Goal: Complete application form

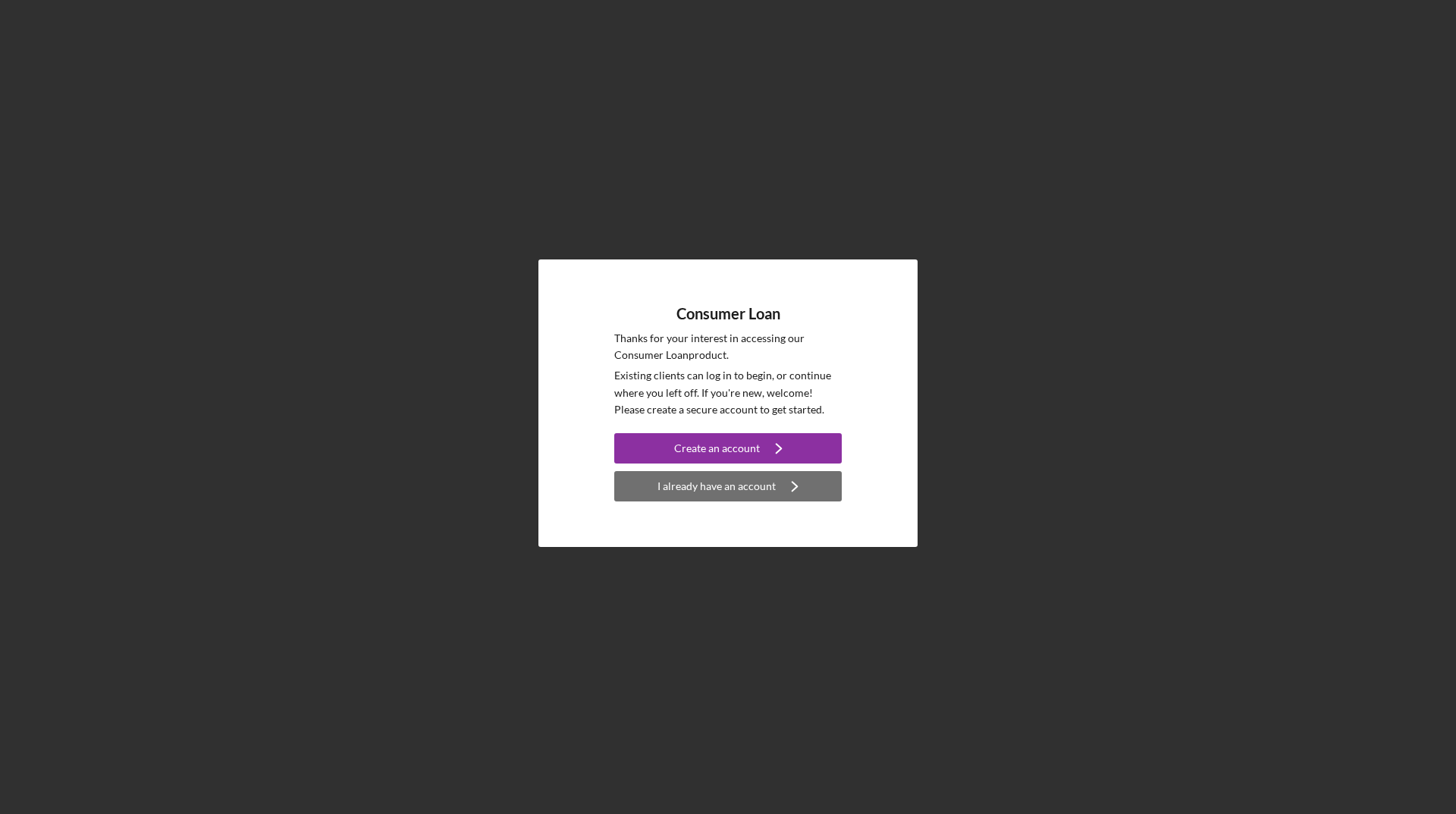
click at [730, 484] on div "I already have an account" at bounding box center [717, 486] width 118 height 30
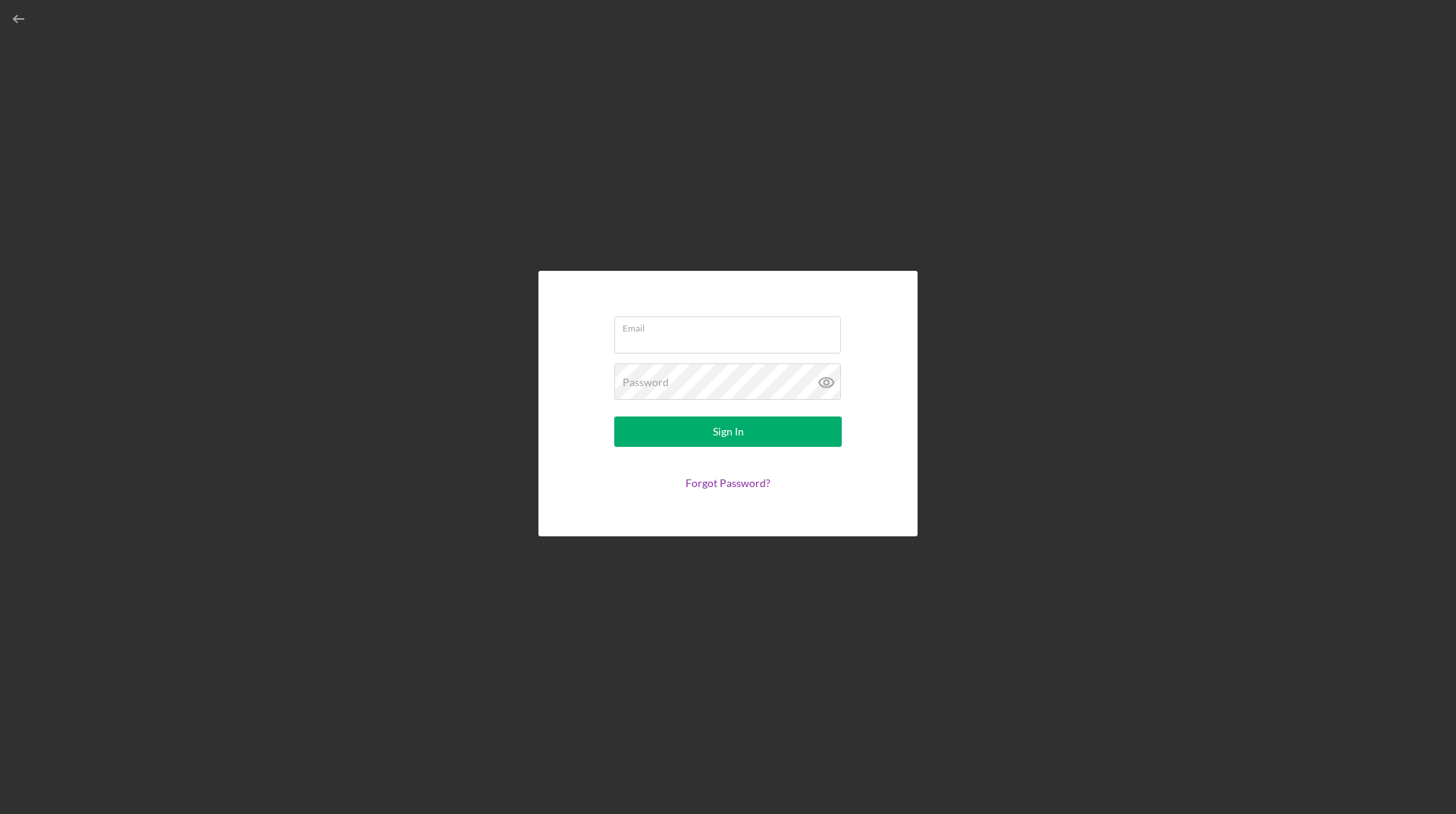
type input "[EMAIL_ADDRESS][DOMAIN_NAME]"
click at [734, 341] on input "[EMAIL_ADDRESS][DOMAIN_NAME]" at bounding box center [727, 334] width 227 height 36
click at [878, 373] on form "Email [EMAIL_ADDRESS][DOMAIN_NAME] Password Sign In Forgot Password?" at bounding box center [728, 404] width 303 height 190
click at [748, 427] on button "Sign In" at bounding box center [728, 431] width 228 height 30
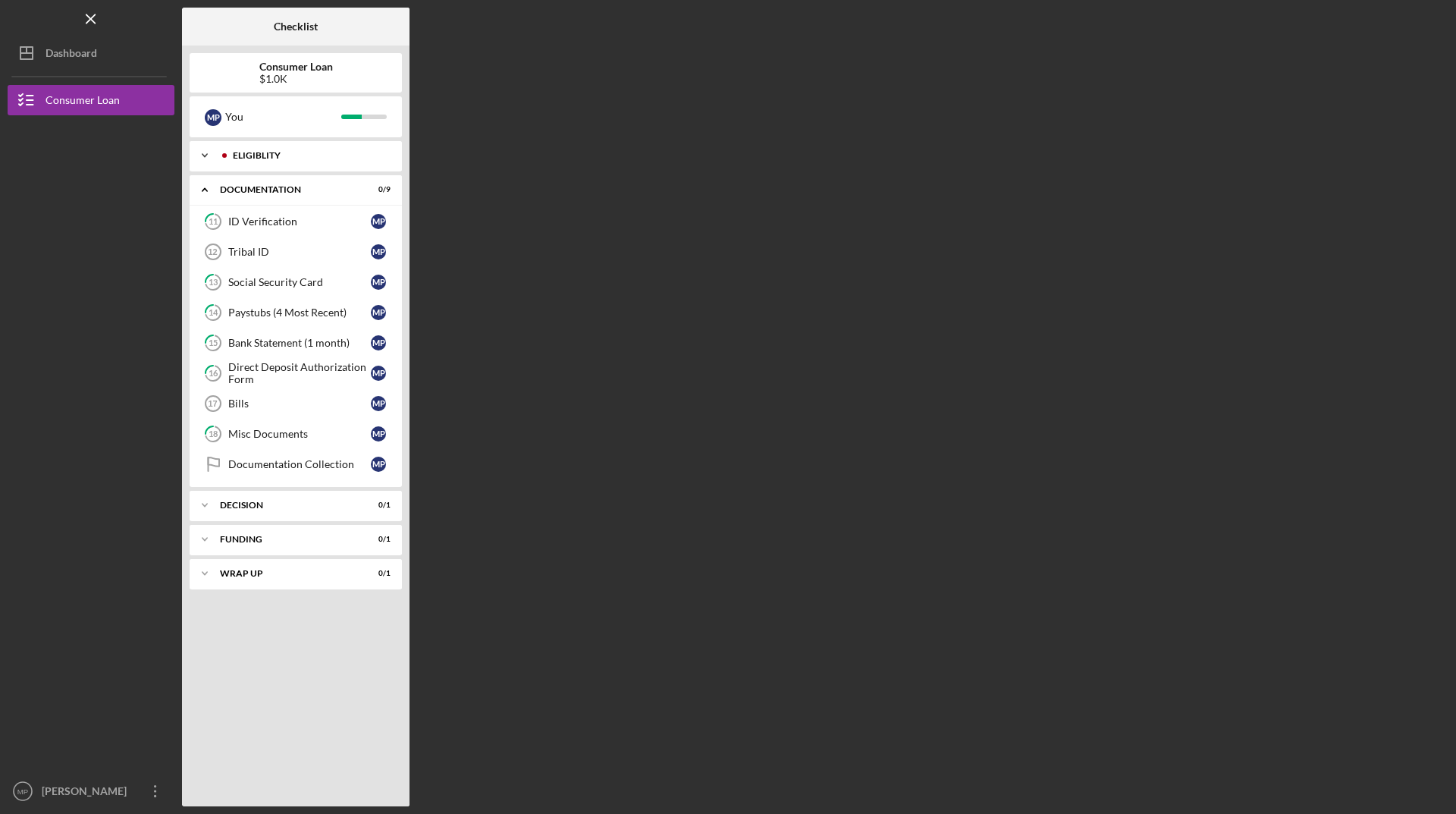
click at [206, 151] on icon "Icon/Expander" at bounding box center [205, 155] width 30 height 30
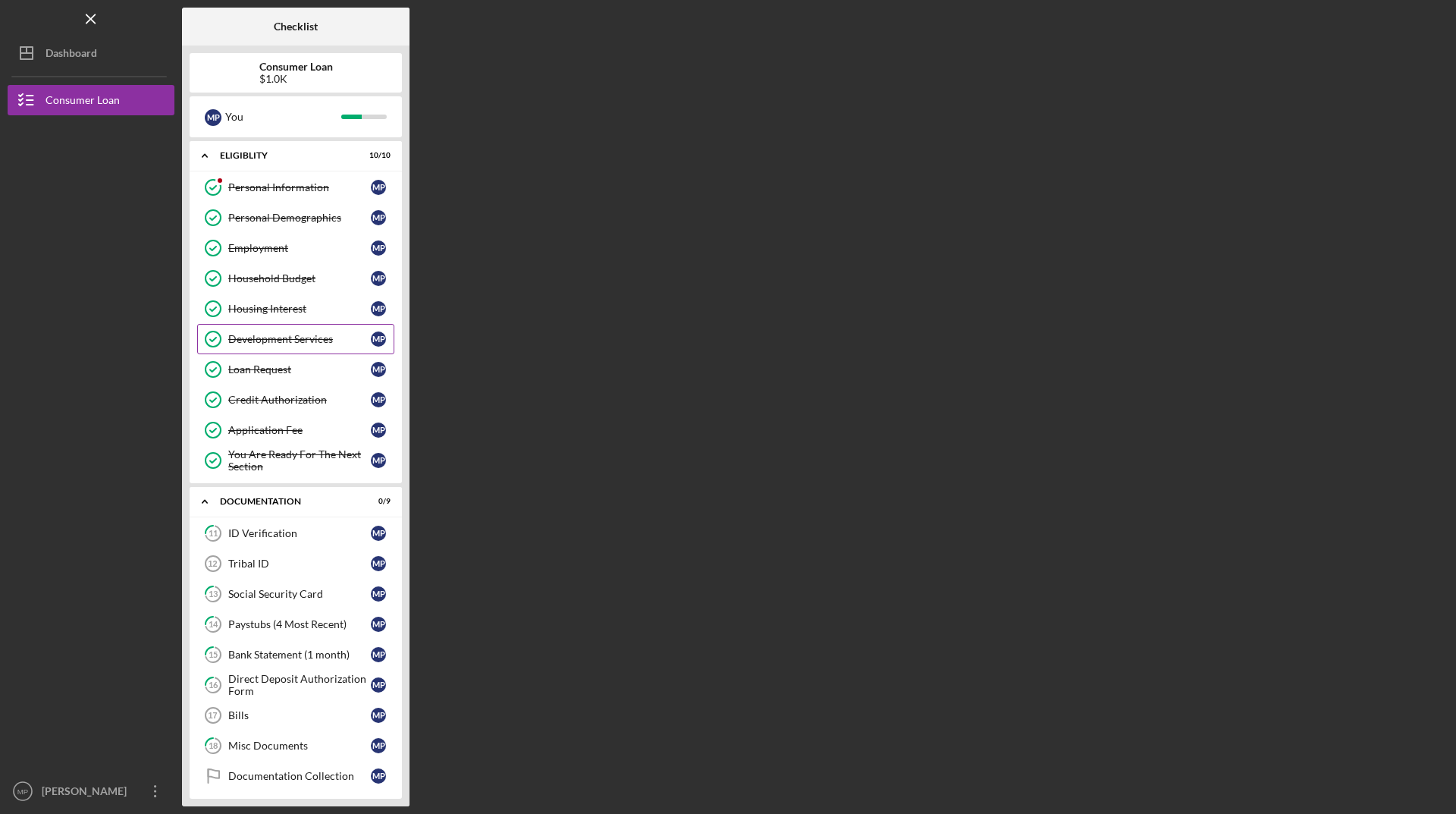
scroll to position [110, 0]
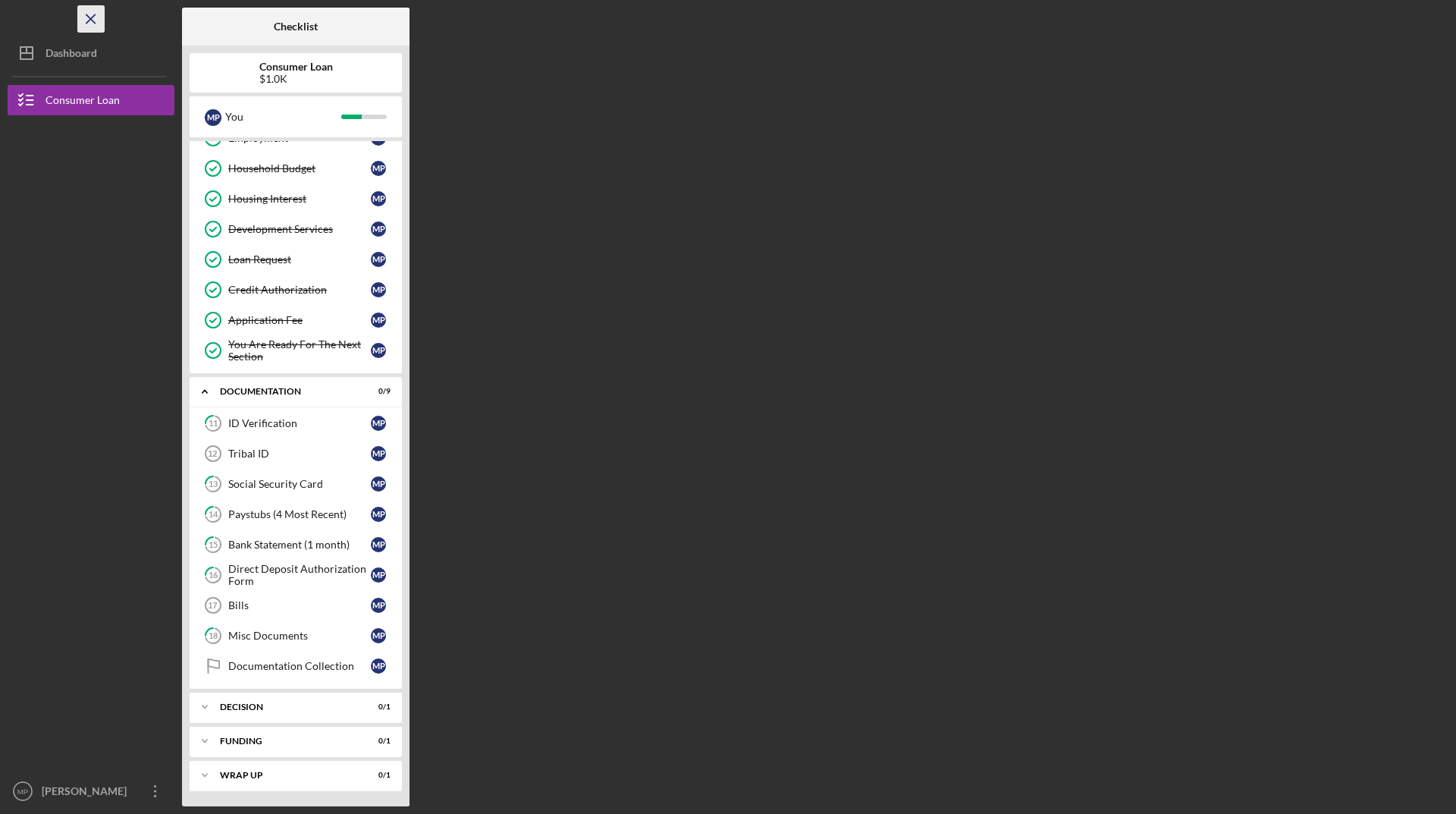
click at [91, 11] on icon "Icon/Menu Close" at bounding box center [92, 20] width 34 height 34
